Goal: Browse casually: Explore the website without a specific task or goal

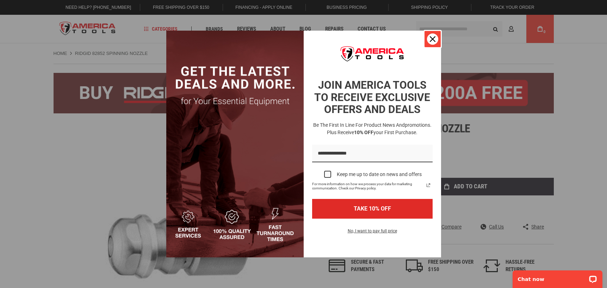
click at [432, 36] on icon "close icon" at bounding box center [433, 39] width 6 height 6
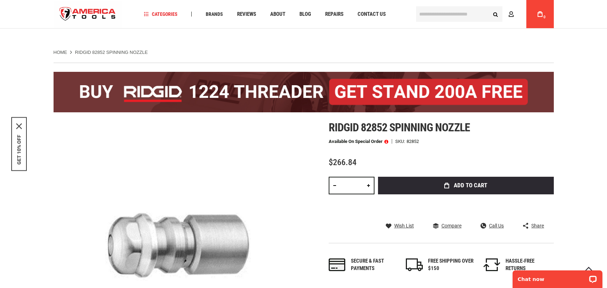
scroll to position [70, 0]
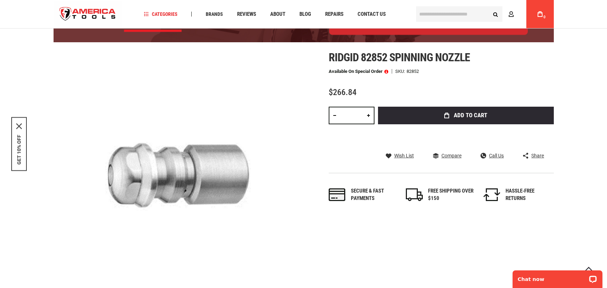
click at [197, 191] on div at bounding box center [179, 176] width 250 height 250
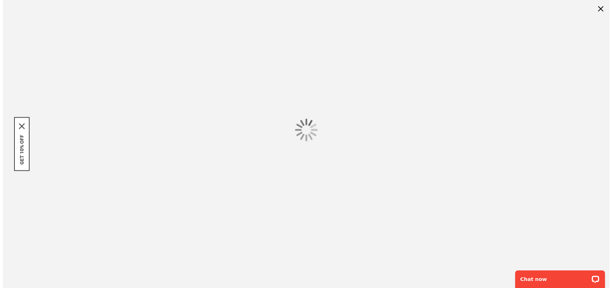
scroll to position [0, 0]
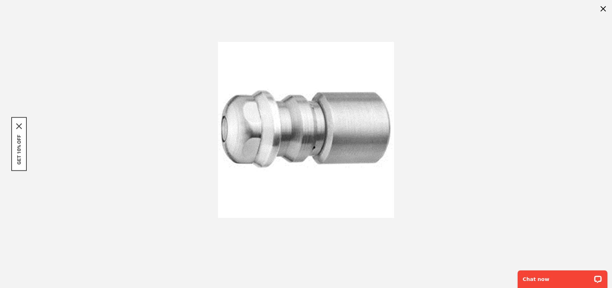
drag, startPoint x: 266, startPoint y: 112, endPoint x: 267, endPoint y: 149, distance: 37.4
click at [268, 155] on div at bounding box center [306, 130] width 612 height 260
click at [270, 155] on div at bounding box center [306, 130] width 612 height 260
drag, startPoint x: 155, startPoint y: 166, endPoint x: 141, endPoint y: 168, distance: 14.5
click at [141, 168] on div at bounding box center [306, 130] width 612 height 260
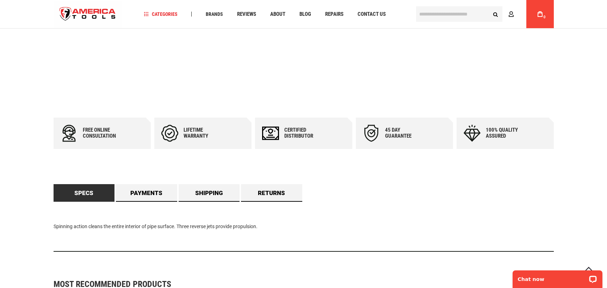
scroll to position [70, 0]
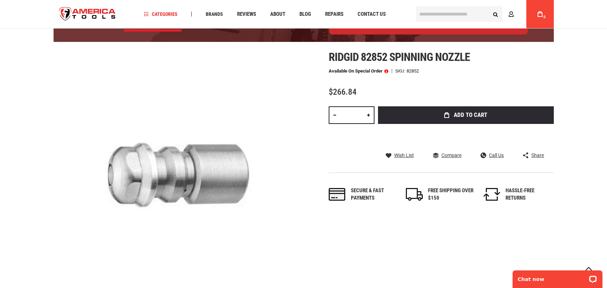
click at [173, 163] on div at bounding box center [179, 176] width 250 height 250
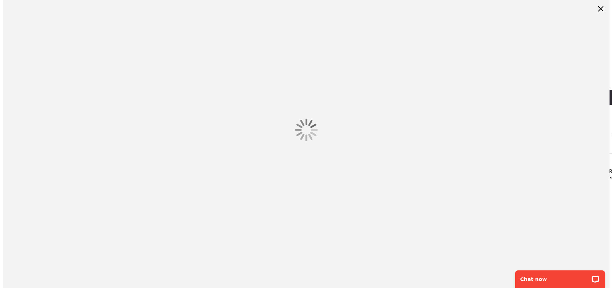
scroll to position [0, 0]
